Goal: Transaction & Acquisition: Purchase product/service

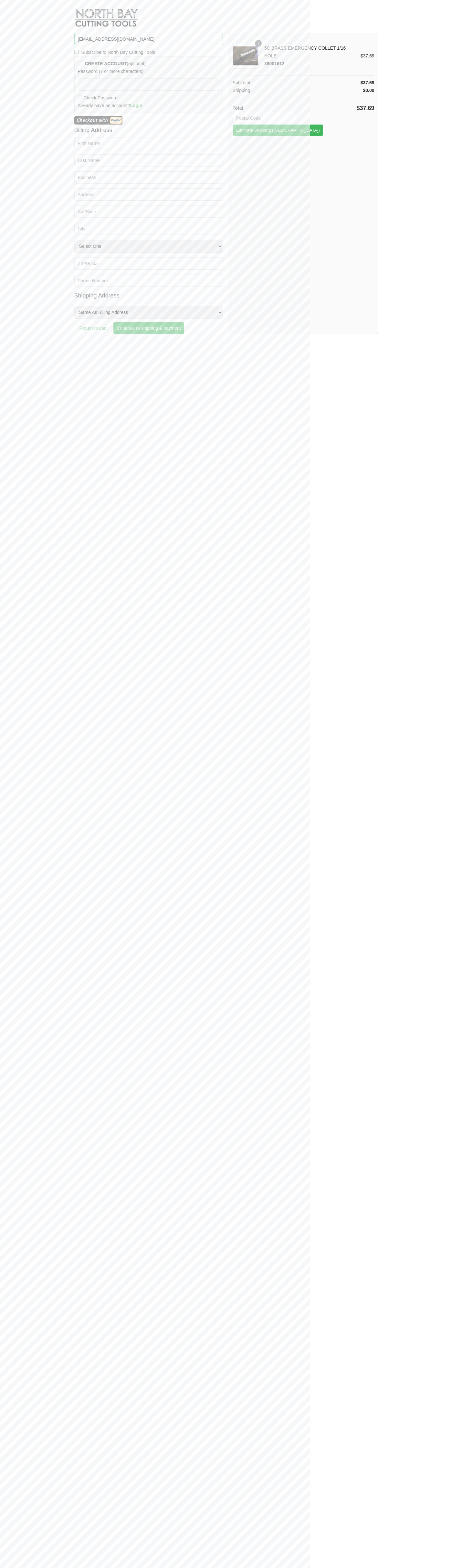
type input "[EMAIL_ADDRESS][DOMAIN_NAME]"
type input "55416"
type button "Estimate Shipping"
type input "[PERSON_NAME]"
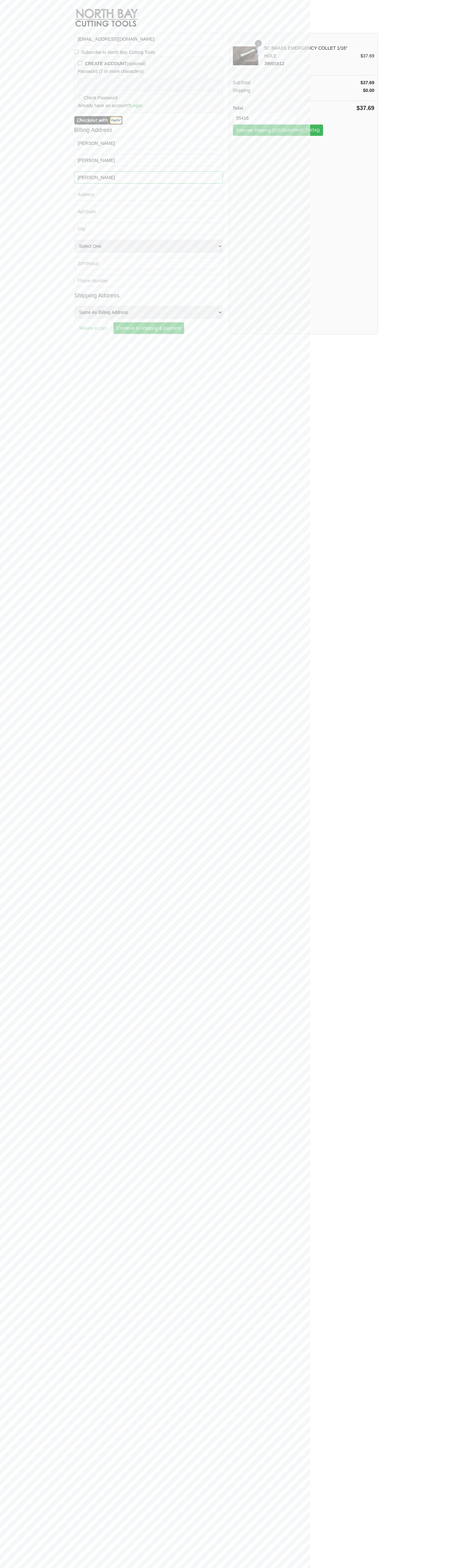
type input "[PERSON_NAME]"
type input "[STREET_ADDRESS][PERSON_NAME]"
type input "First floor"
type input "st. [GEOGRAPHIC_DATA]"
select select "MN"
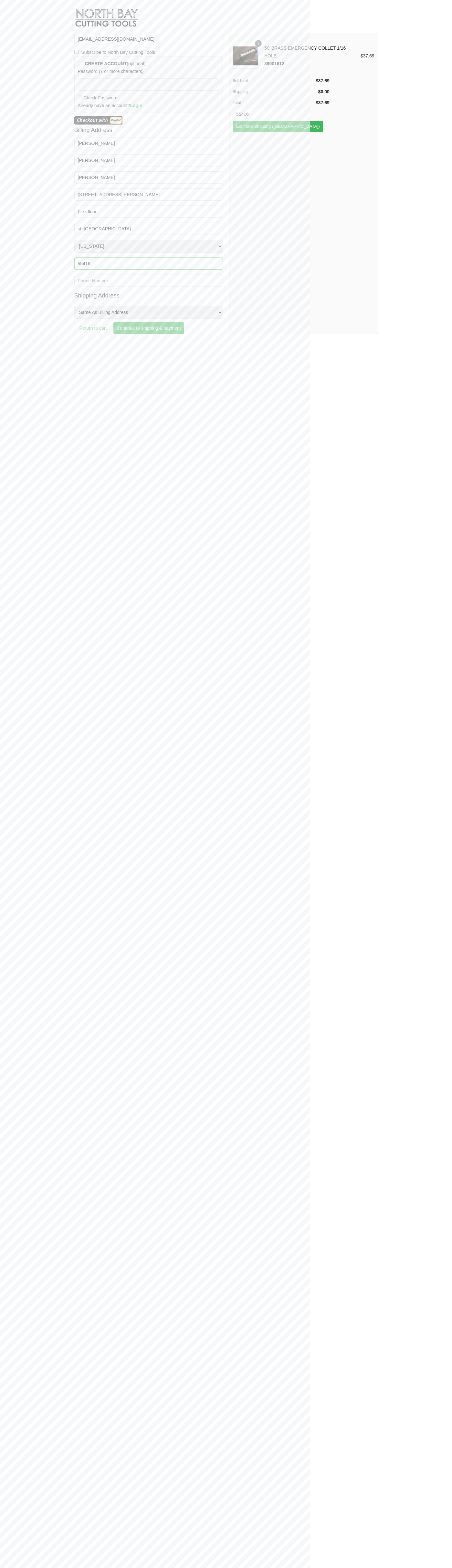
type input "55416"
type input "6502530000"
click at [150, 328] on input "Continue to shipping & payment" at bounding box center [149, 328] width 71 height 12
click at [80, 185] on input "USPS Parcel Post®" at bounding box center [80, 187] width 4 height 4
radio input "true"
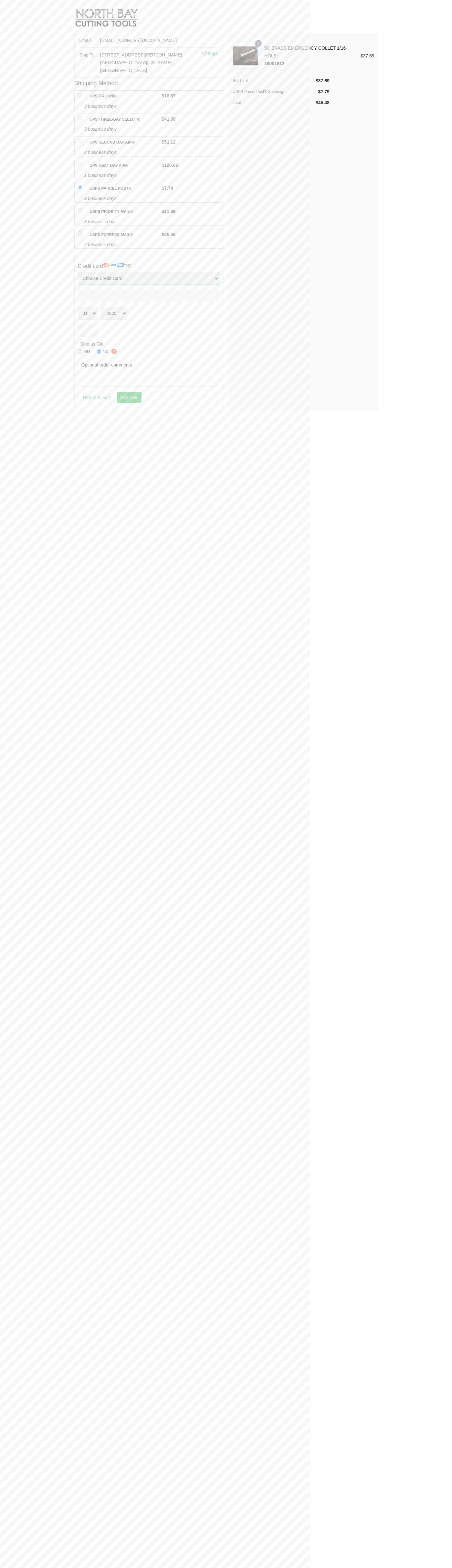
select select "MasterCard"
select select "12"
select select "2029"
